Goal: Task Accomplishment & Management: Manage account settings

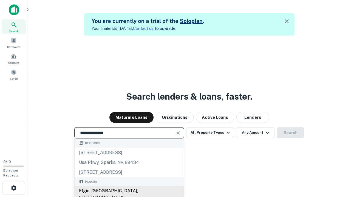
click at [129, 191] on div "Elgin, [GEOGRAPHIC_DATA], [GEOGRAPHIC_DATA]" at bounding box center [128, 194] width 109 height 16
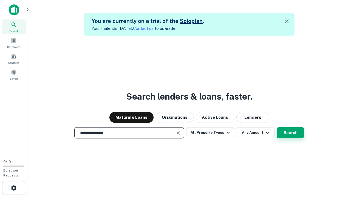
type input "**********"
click at [276, 127] on button "Search" at bounding box center [289, 132] width 27 height 11
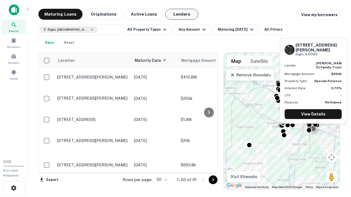
click at [182, 14] on button "Lenders" at bounding box center [181, 14] width 33 height 11
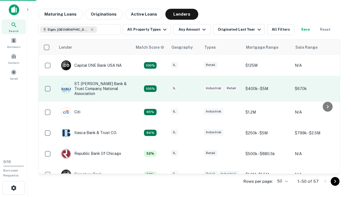
click at [194, 89] on div "IL" at bounding box center [184, 88] width 27 height 7
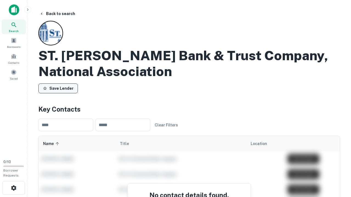
click at [58, 88] on button "Save Lender" at bounding box center [57, 89] width 39 height 10
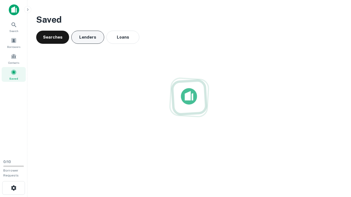
click at [88, 37] on button "Lenders" at bounding box center [87, 37] width 33 height 13
